Goal: Complete application form: Complete application form

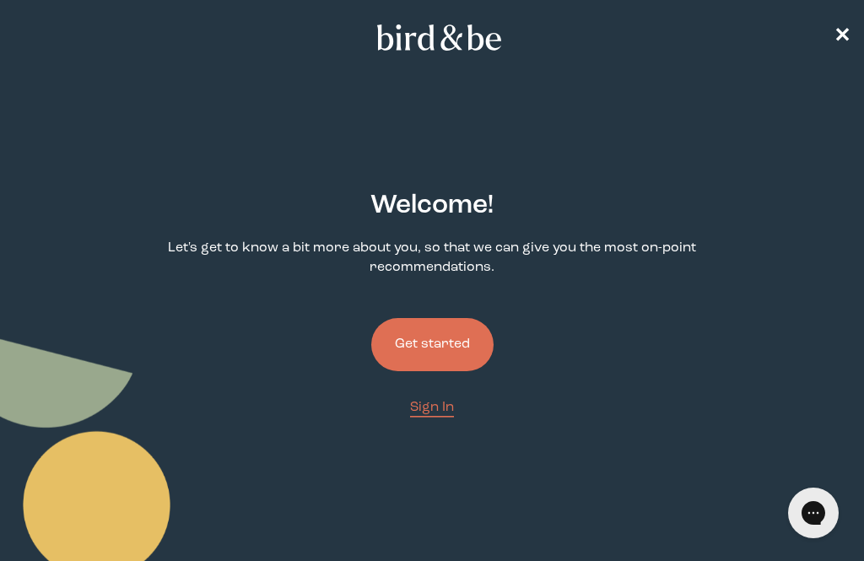
click at [446, 350] on button "Get started" at bounding box center [432, 344] width 122 height 53
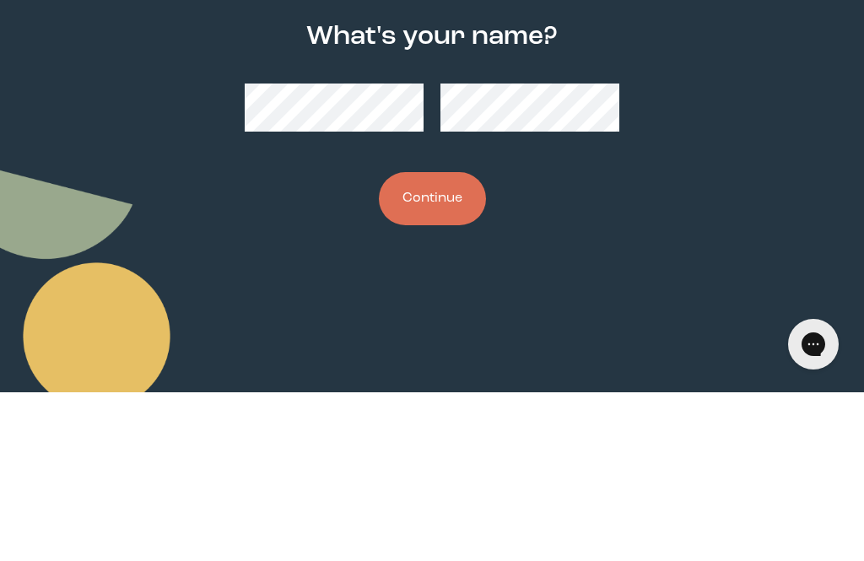
click at [455, 341] on button "Continue" at bounding box center [432, 367] width 107 height 53
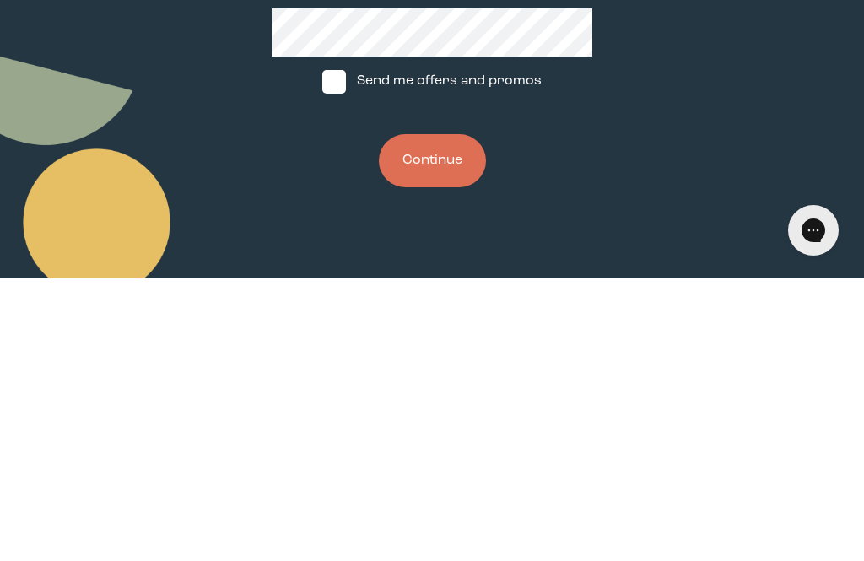
click at [444, 417] on button "Continue" at bounding box center [432, 443] width 107 height 53
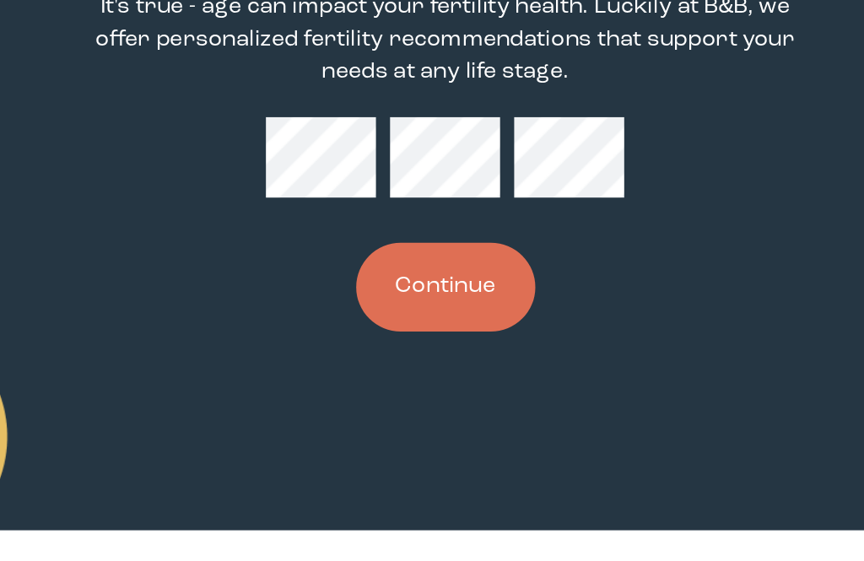
click at [379, 389] on button "Continue" at bounding box center [432, 415] width 107 height 53
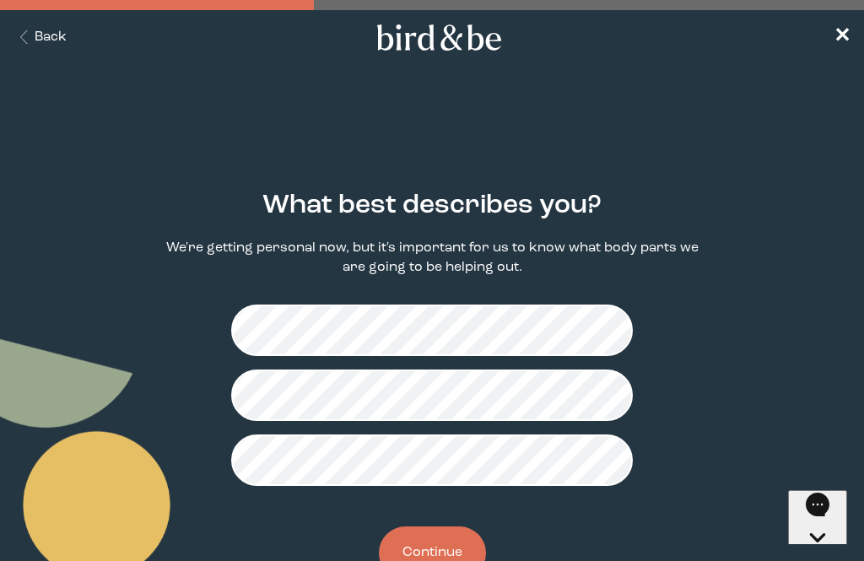
click at [431, 531] on button "Continue" at bounding box center [432, 553] width 107 height 53
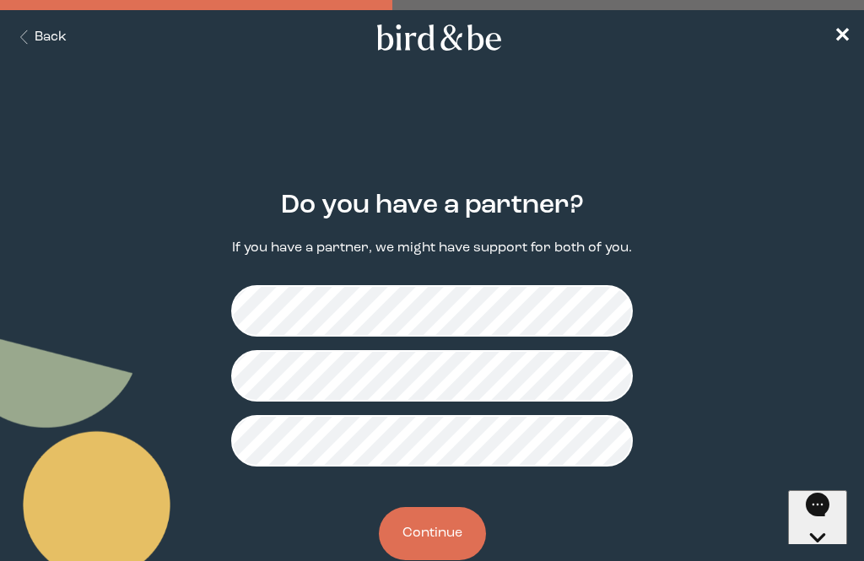
click at [435, 533] on button "Continue" at bounding box center [432, 533] width 107 height 53
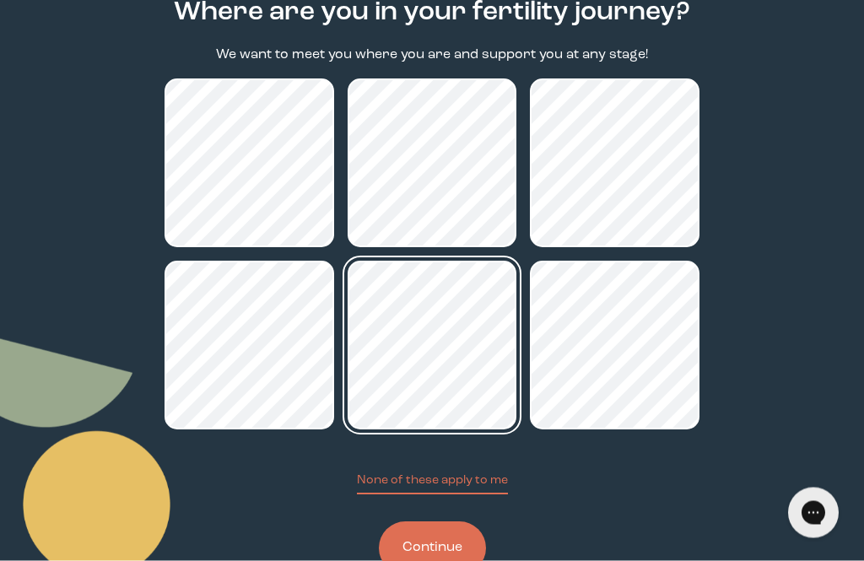
scroll to position [193, 0]
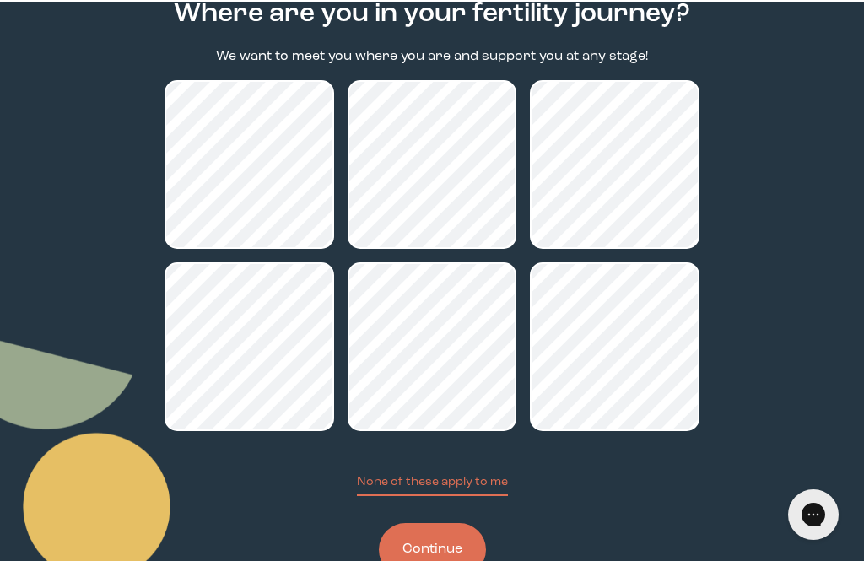
click at [430, 559] on button "Continue" at bounding box center [432, 548] width 107 height 53
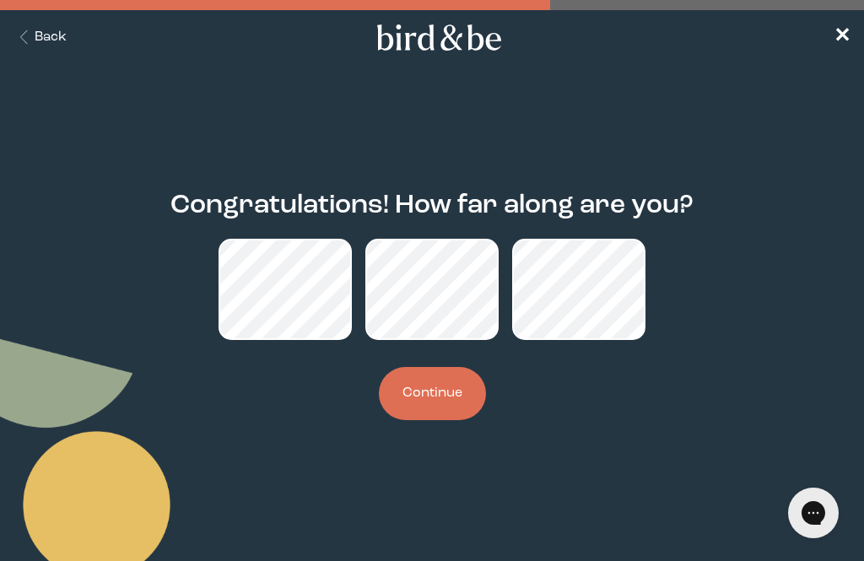
click at [441, 409] on button "Continue" at bounding box center [432, 393] width 107 height 53
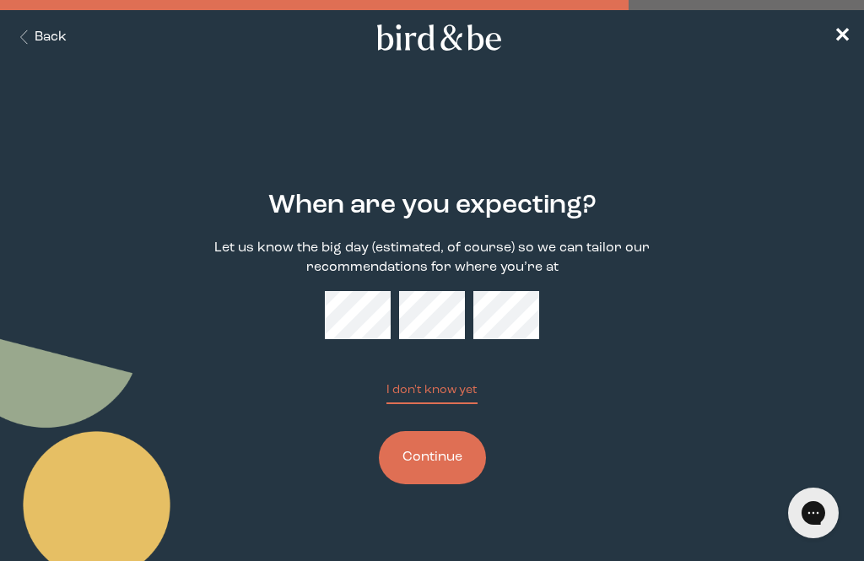
click at [435, 459] on button "Continue" at bounding box center [432, 457] width 107 height 53
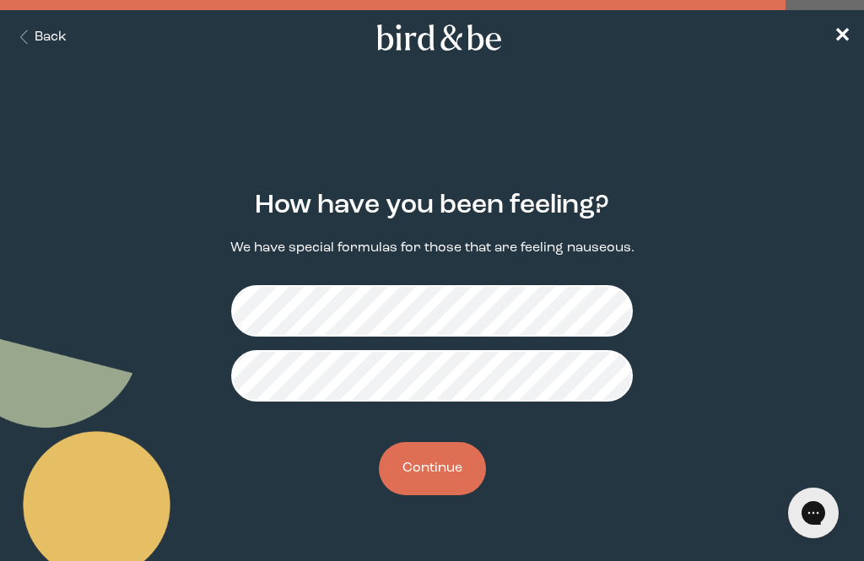
click at [431, 485] on button "Continue" at bounding box center [432, 468] width 107 height 53
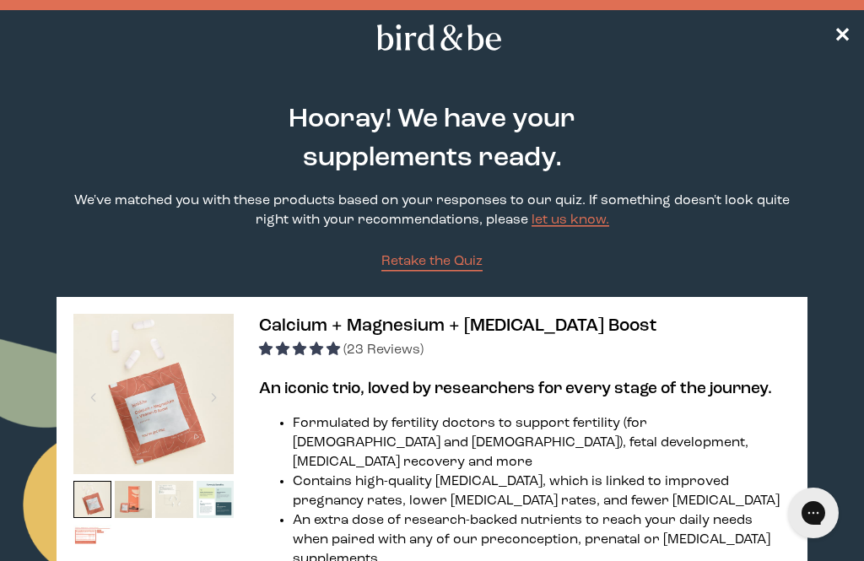
click at [447, 46] on icon at bounding box center [439, 37] width 133 height 26
